Goal: Transaction & Acquisition: Purchase product/service

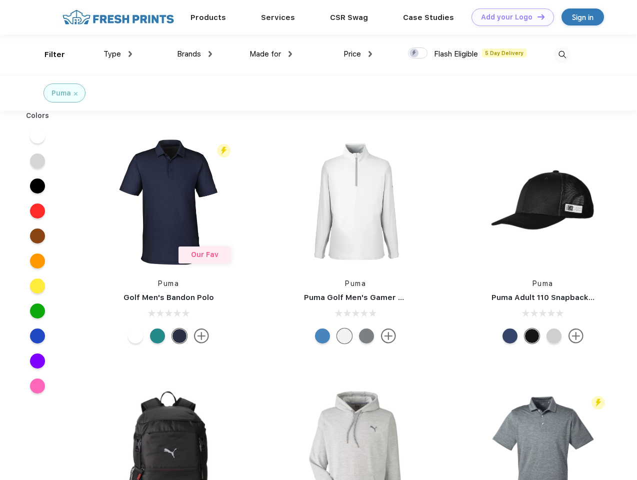
click at [509, 17] on link "Add your Logo Design Tool" at bounding box center [513, 18] width 83 height 18
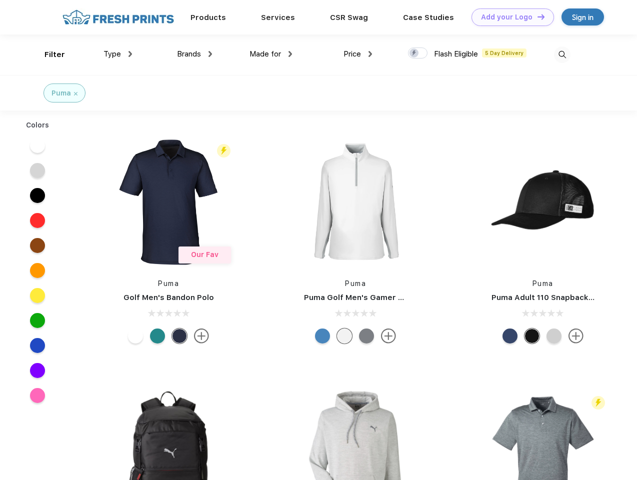
click at [0, 0] on div "Design Tool" at bounding box center [0, 0] width 0 height 0
click at [537, 17] on link "Add your Logo Design Tool" at bounding box center [513, 18] width 83 height 18
click at [48, 55] on div "Filter" at bounding box center [55, 55] width 21 height 12
click at [118, 54] on span "Type" at bounding box center [113, 54] width 18 height 9
click at [195, 54] on span "Brands" at bounding box center [189, 54] width 24 height 9
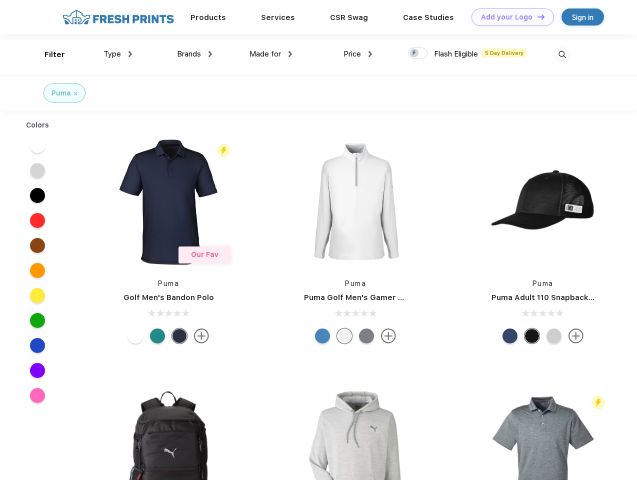
click at [271, 54] on span "Made for" at bounding box center [266, 54] width 32 height 9
click at [358, 54] on span "Price" at bounding box center [353, 54] width 18 height 9
click at [418, 54] on div at bounding box center [418, 53] width 20 height 11
click at [415, 54] on input "checkbox" at bounding box center [411, 50] width 7 height 7
click at [562, 55] on img at bounding box center [562, 55] width 17 height 17
